Goal: Information Seeking & Learning: Compare options

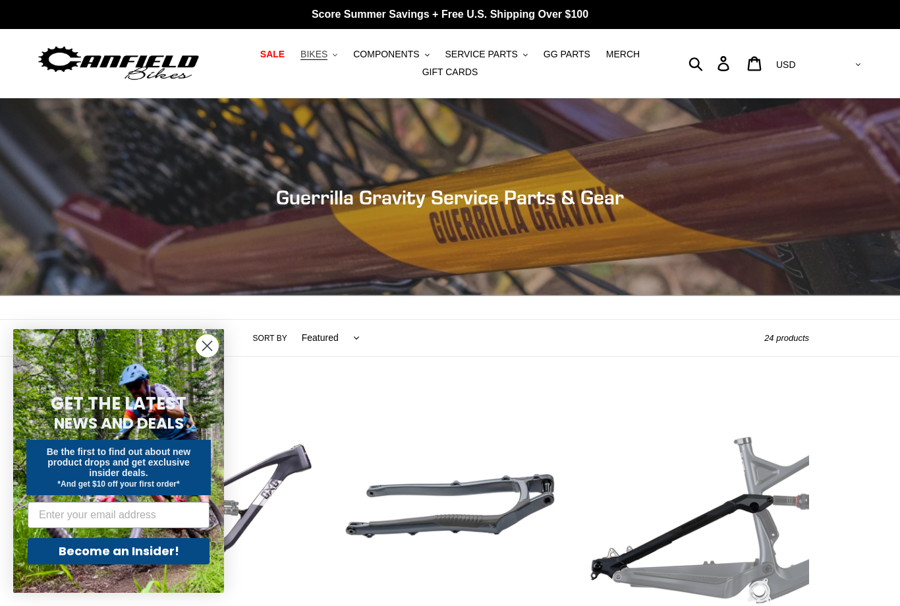
click at [324, 53] on span "BIKES" at bounding box center [314, 54] width 27 height 11
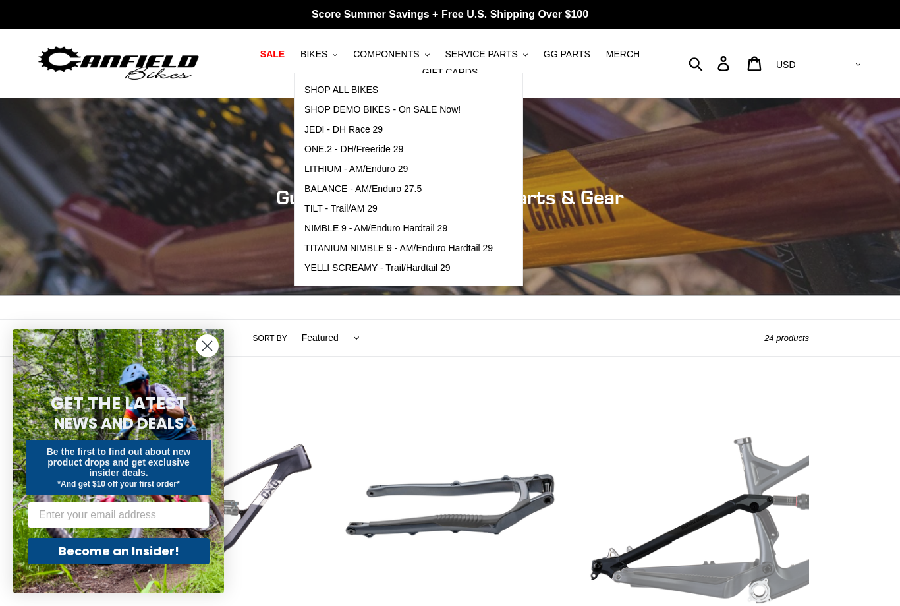
click at [250, 296] on div "Collection: Guerrilla Gravity Service Parts & Gear" at bounding box center [450, 296] width 900 height 0
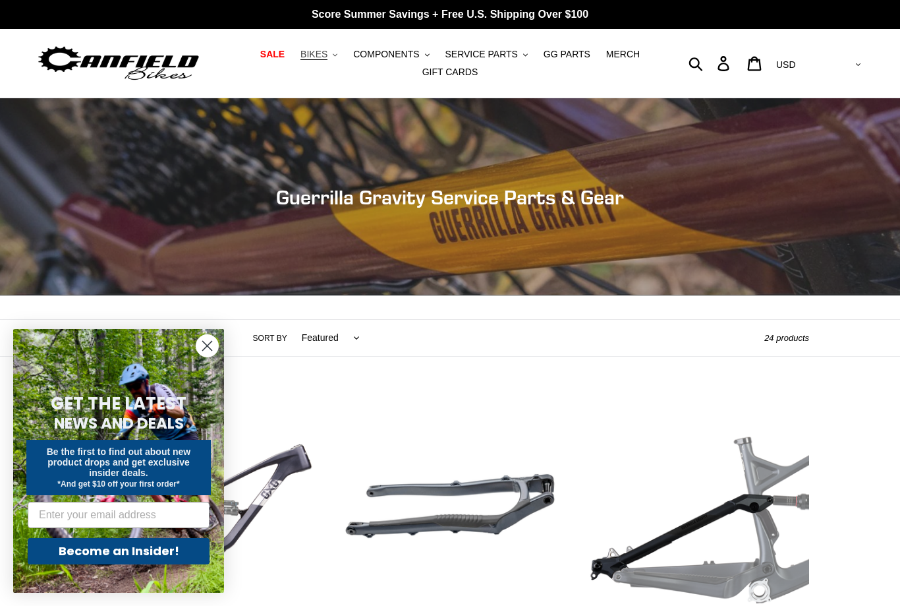
click at [326, 55] on span "BIKES" at bounding box center [314, 54] width 27 height 11
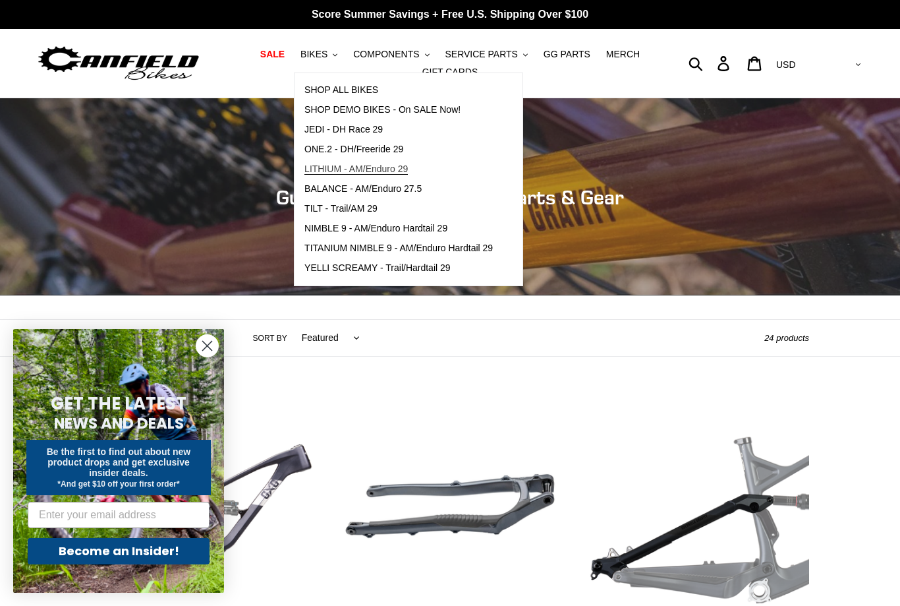
click at [330, 165] on span "LITHIUM - AM/Enduro 29" at bounding box center [355, 168] width 103 height 11
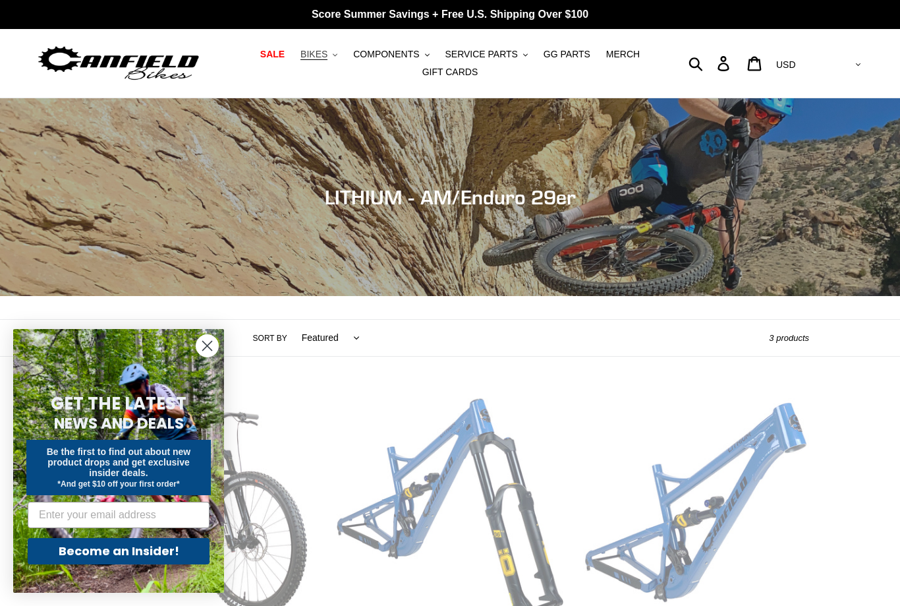
click at [328, 50] on span "BIKES" at bounding box center [314, 54] width 27 height 11
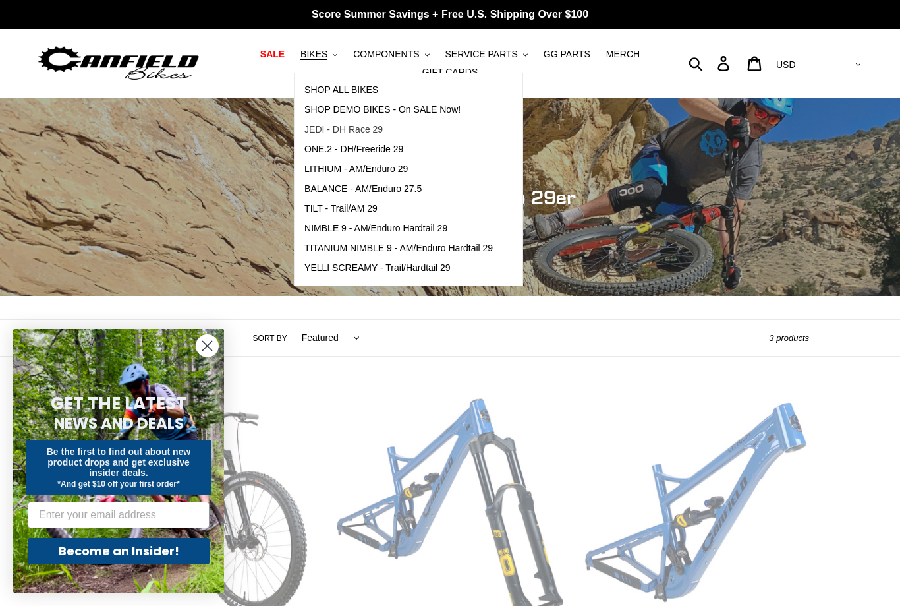
click at [332, 131] on span "JEDI - DH Race 29" at bounding box center [343, 129] width 78 height 11
click at [336, 142] on link "ONE.2 - DH/Freeride 29" at bounding box center [399, 150] width 208 height 20
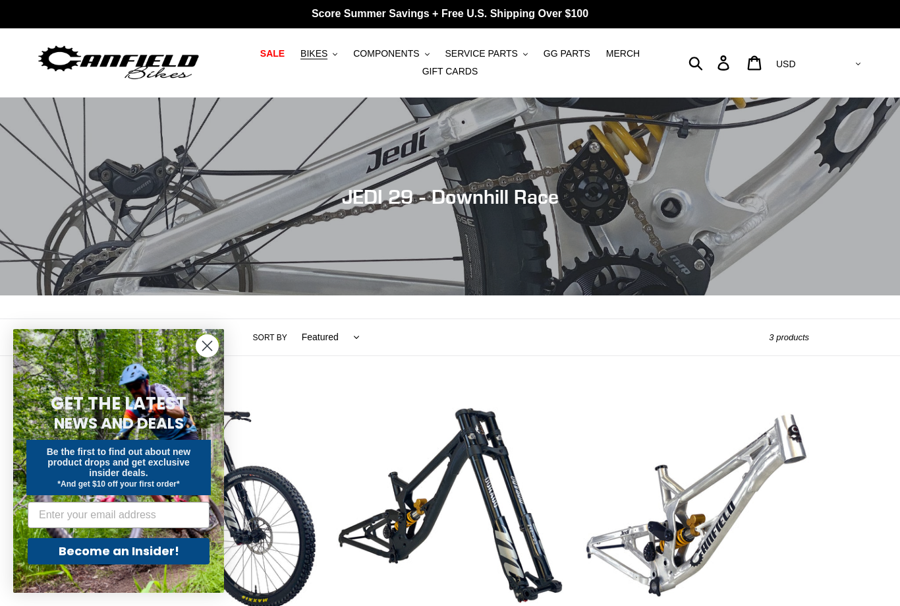
scroll to position [28, 0]
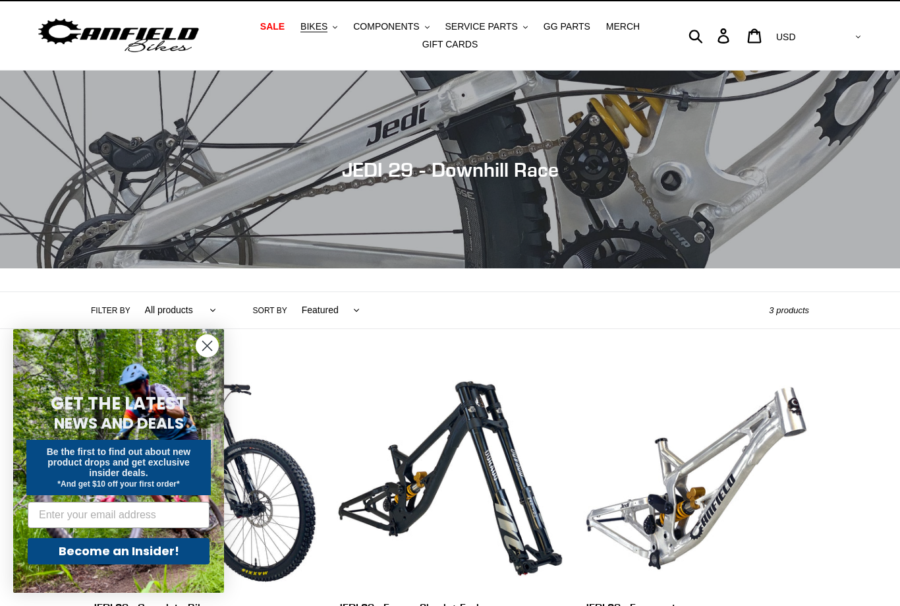
click at [204, 357] on circle "Close dialog" at bounding box center [207, 346] width 22 height 22
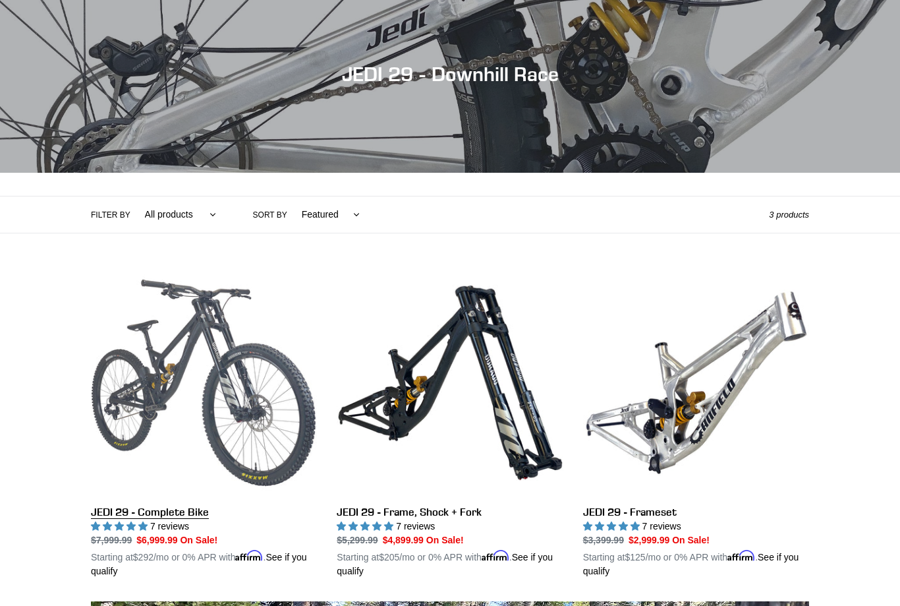
scroll to position [235, 0]
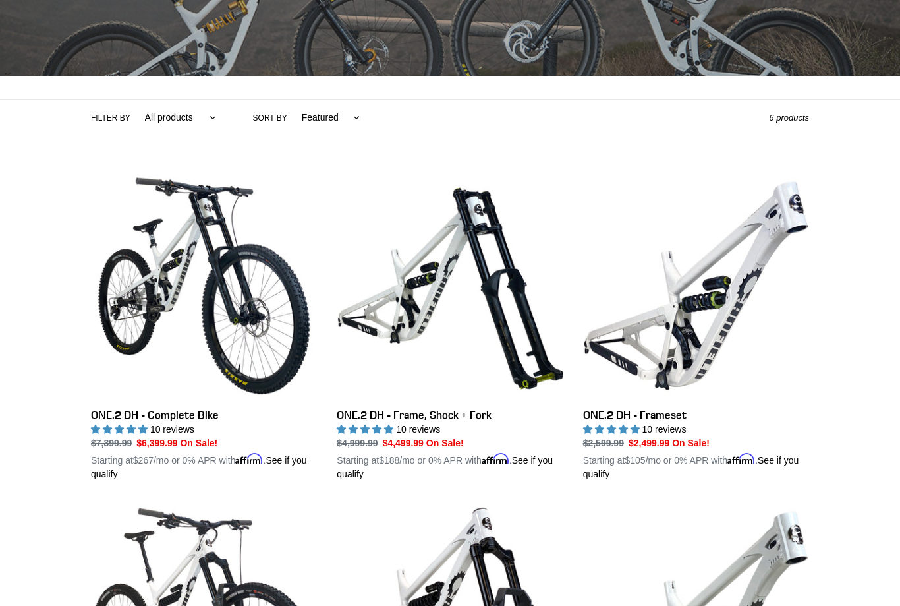
scroll to position [219, 0]
